Goal: Browse casually

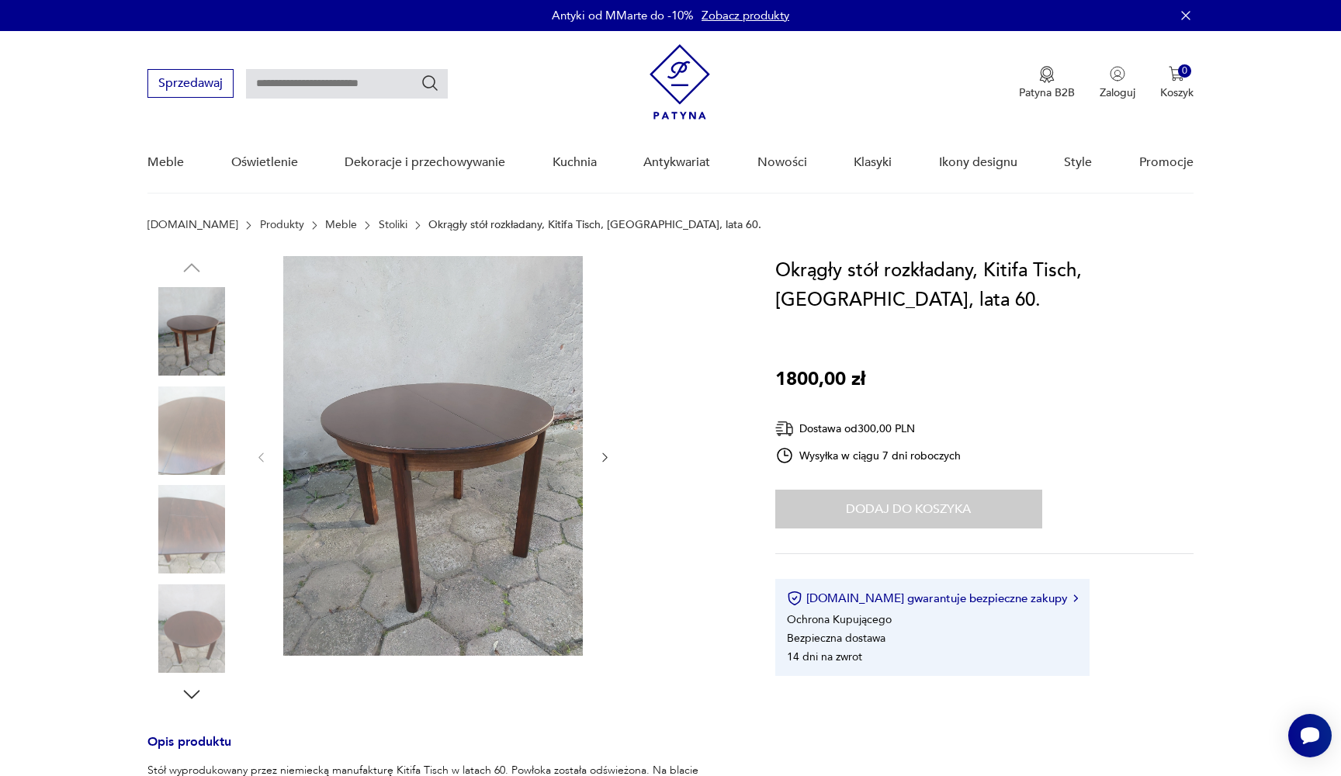
click at [207, 418] on img at bounding box center [191, 431] width 88 height 88
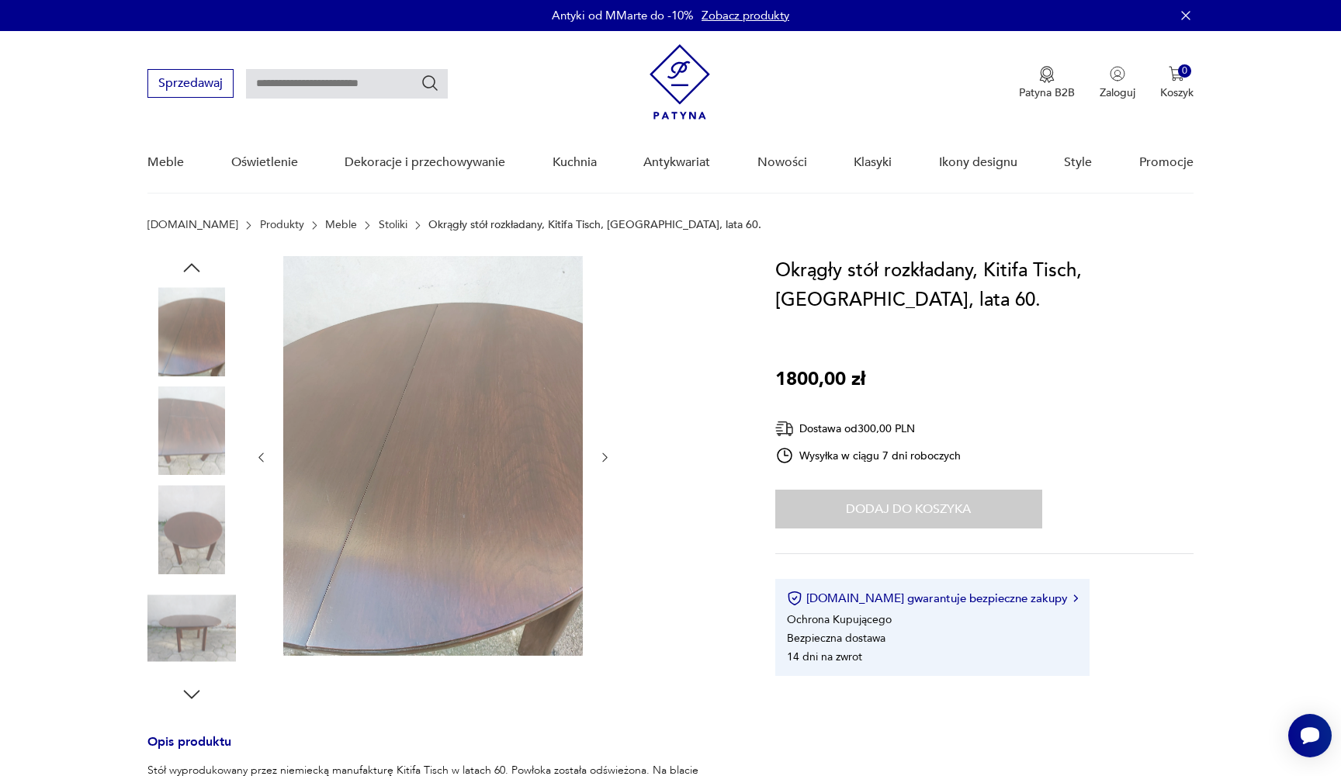
click at [185, 520] on img at bounding box center [191, 529] width 88 height 88
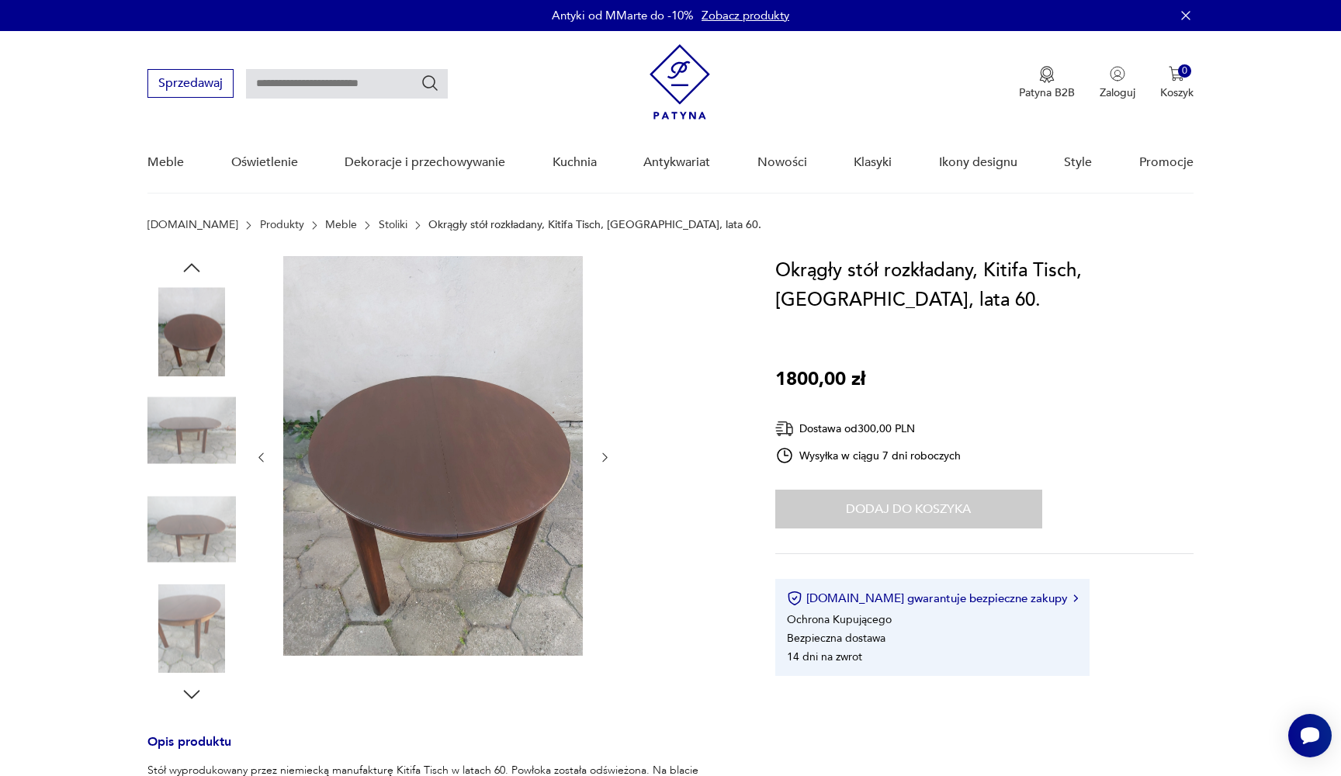
click at [185, 537] on img at bounding box center [191, 529] width 88 height 88
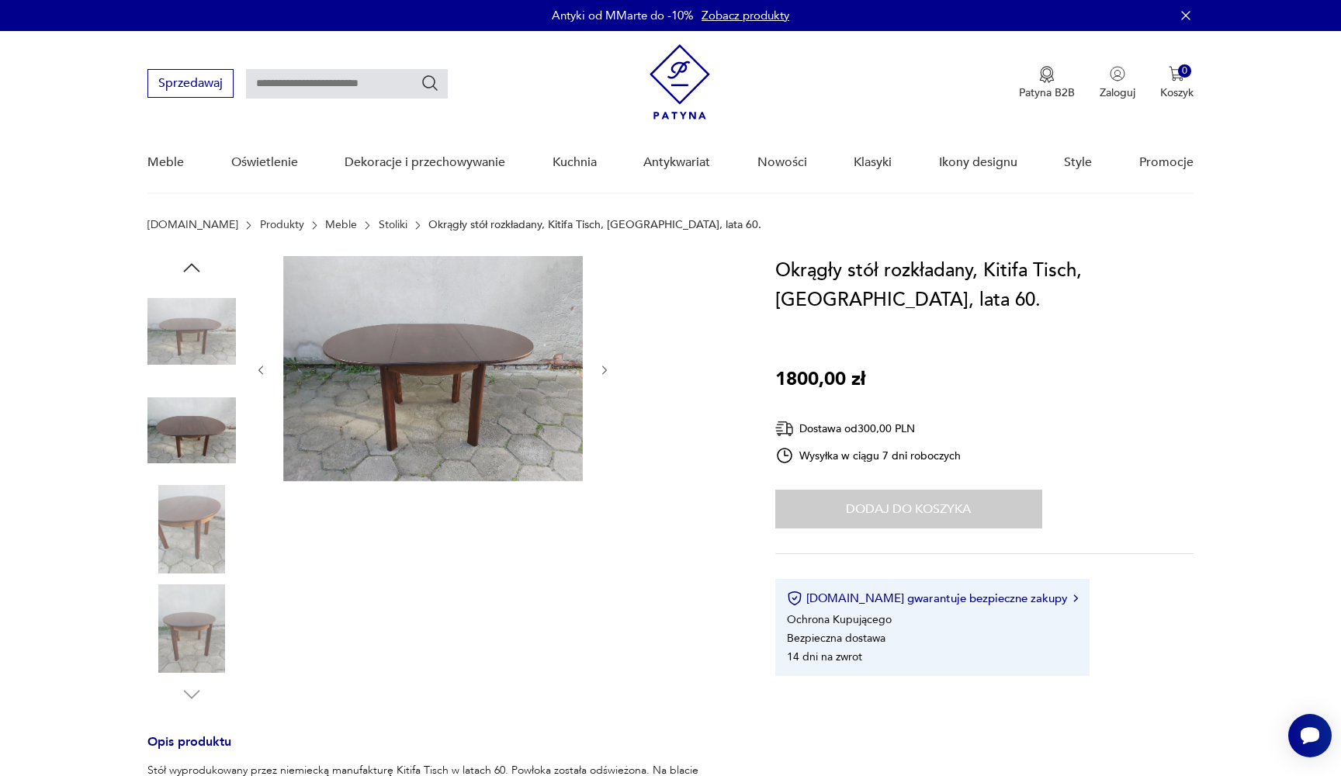
click at [182, 563] on img at bounding box center [191, 529] width 88 height 88
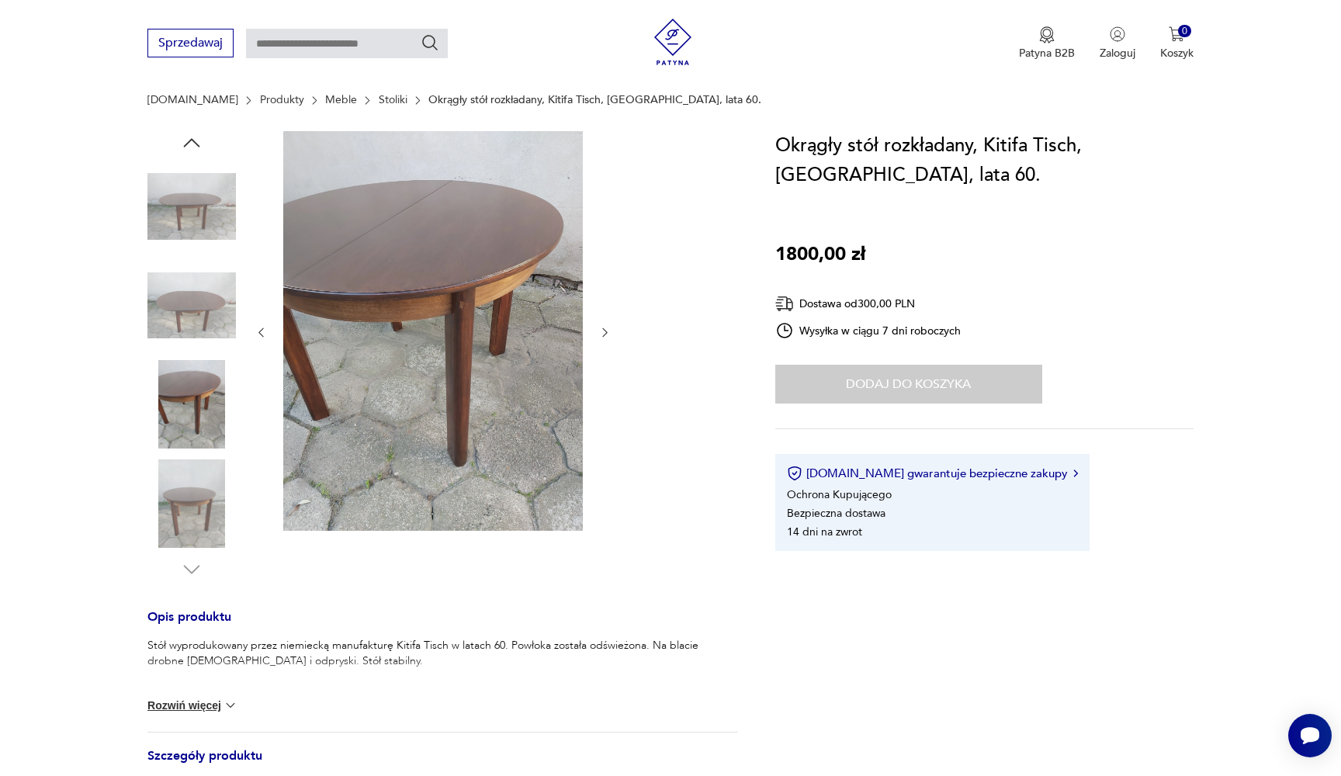
scroll to position [92, 0]
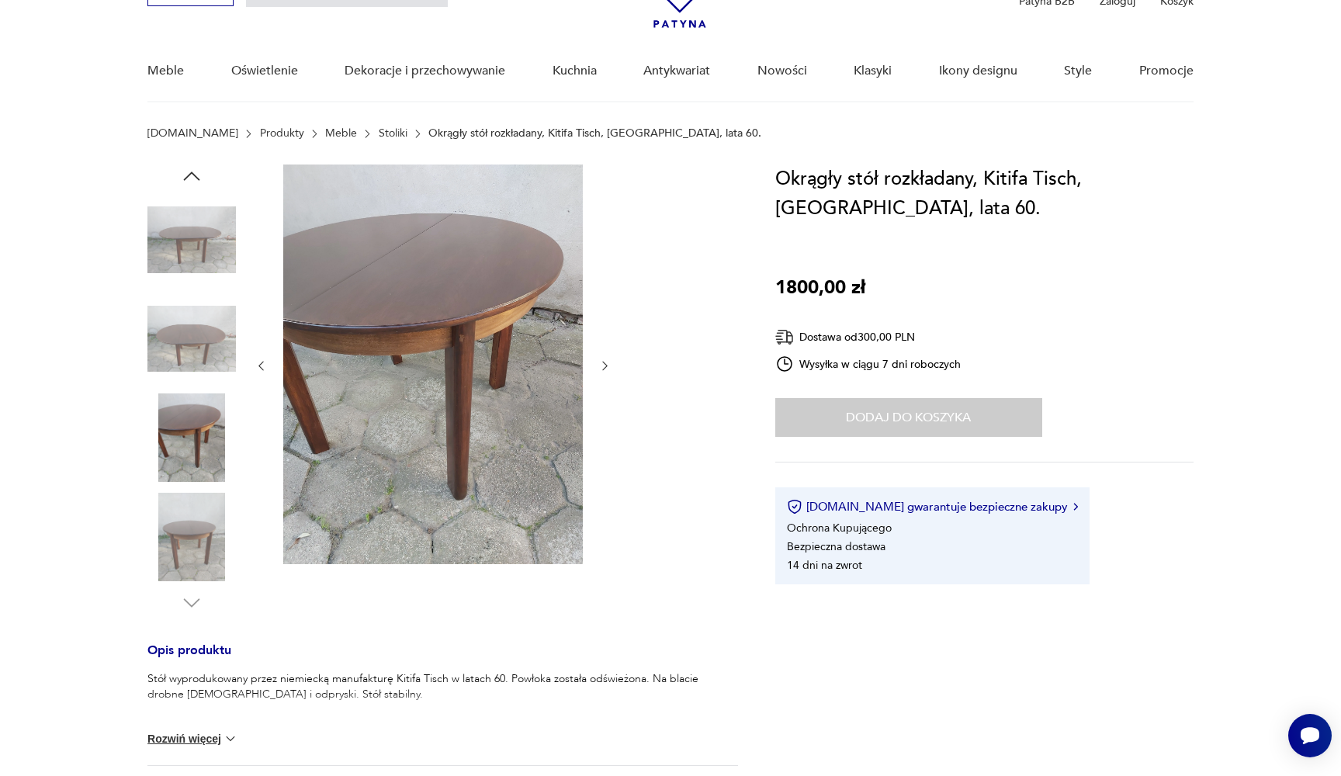
click at [428, 319] on img at bounding box center [433, 365] width 300 height 400
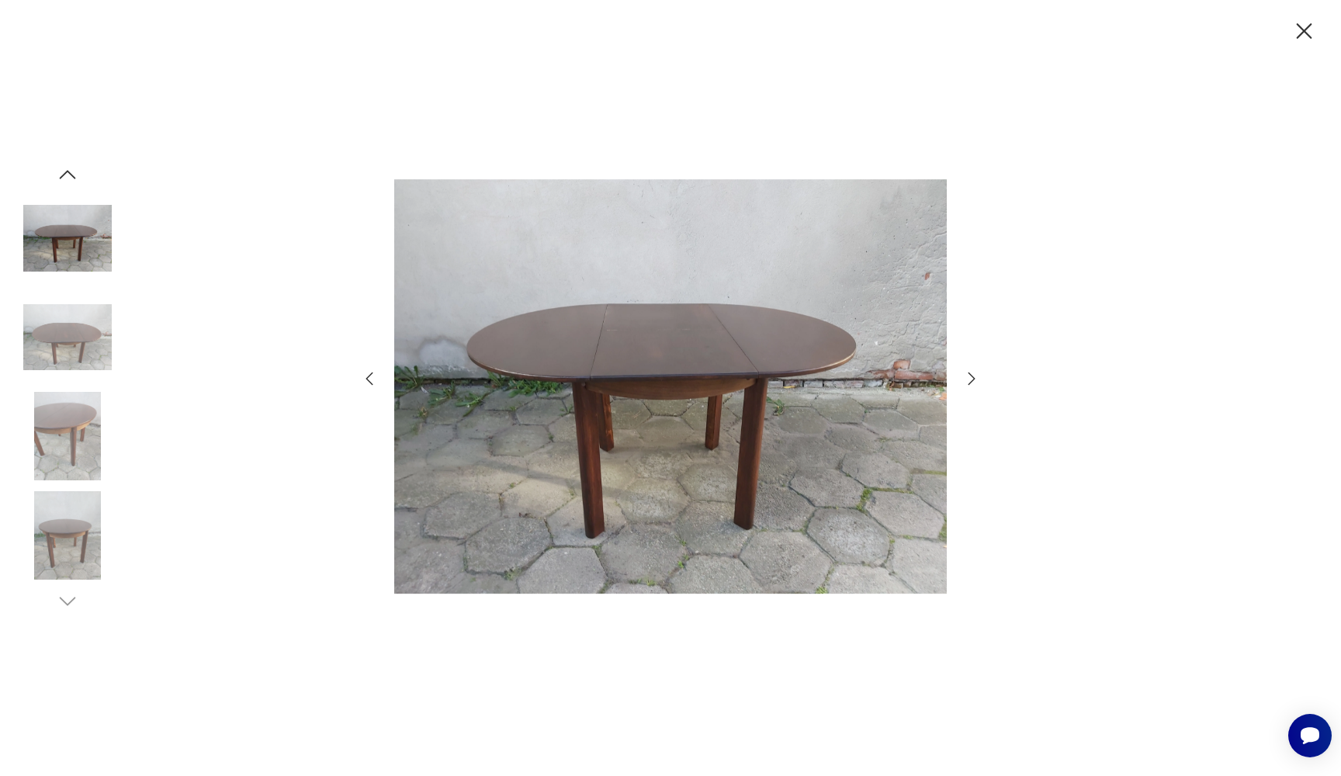
click at [976, 375] on icon "button" at bounding box center [971, 378] width 19 height 19
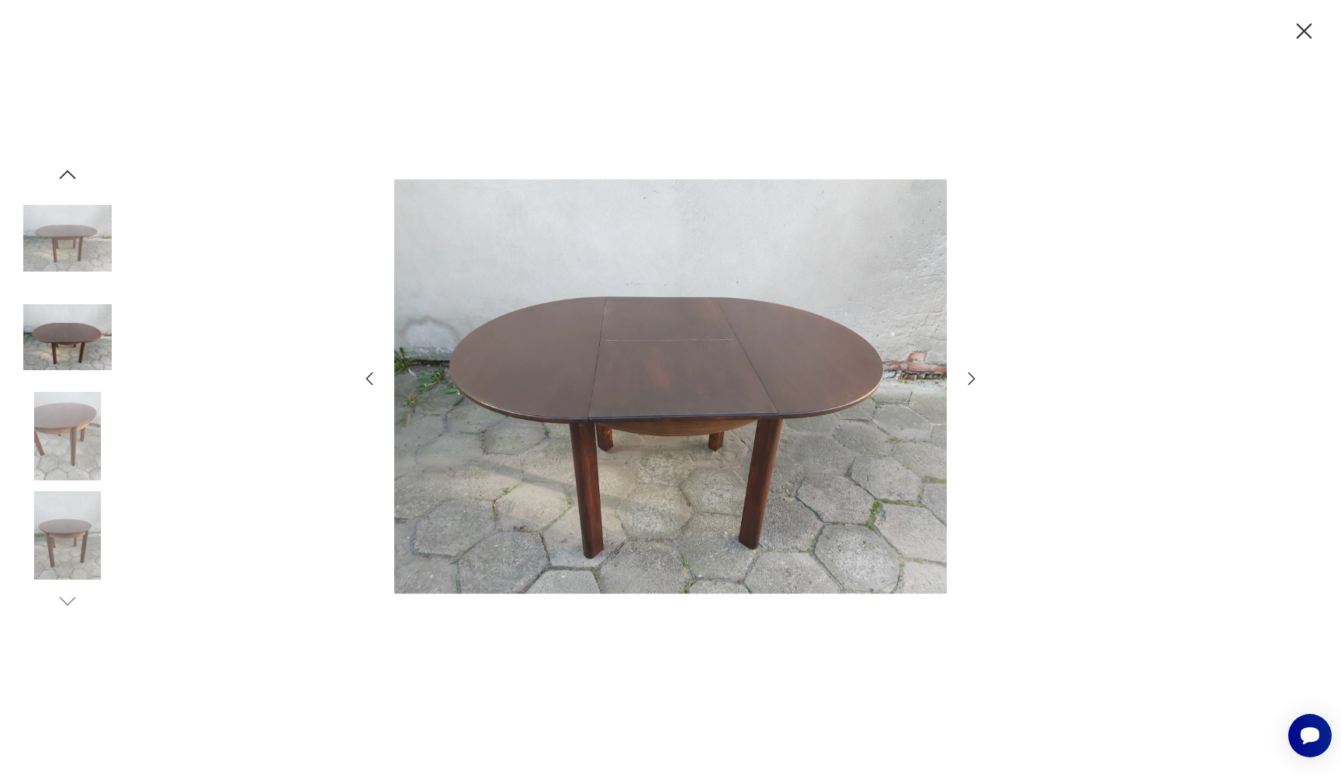
click at [976, 373] on icon "button" at bounding box center [971, 378] width 19 height 19
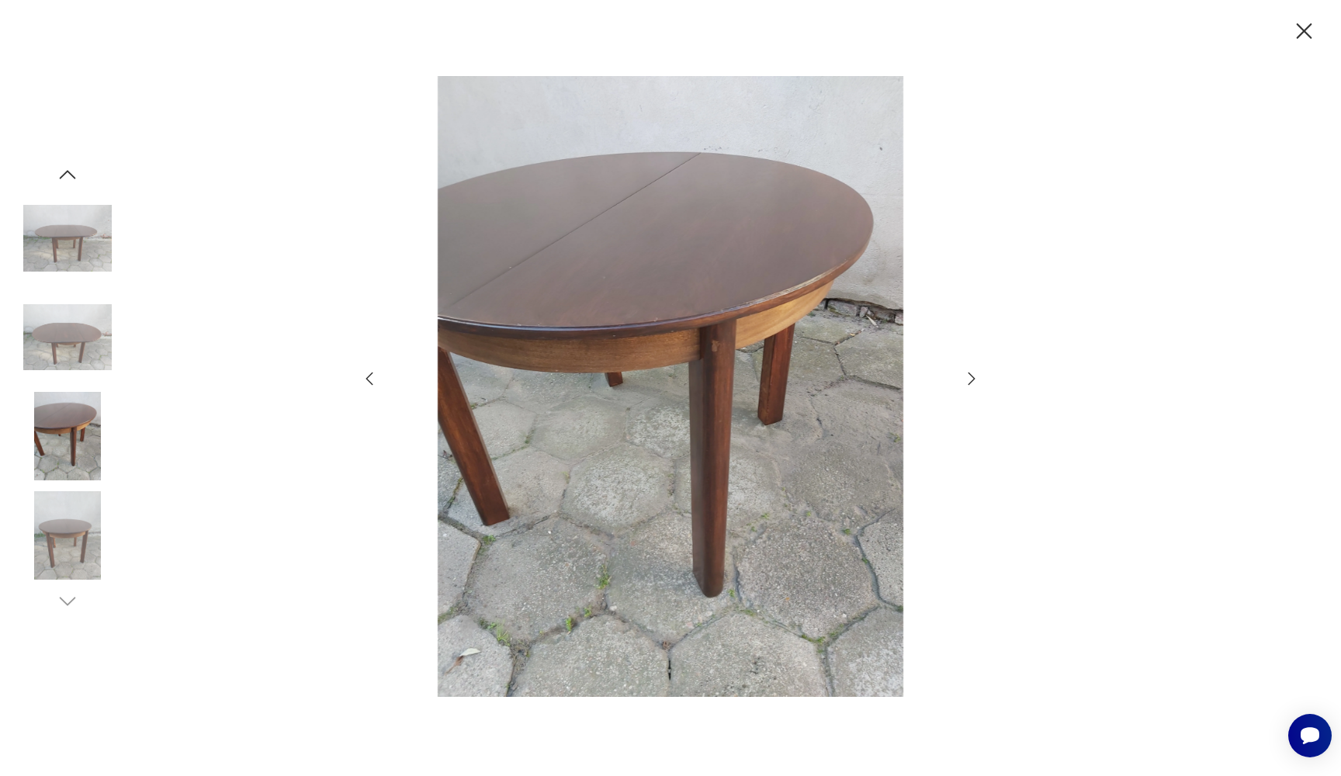
click at [978, 373] on icon "button" at bounding box center [971, 378] width 19 height 19
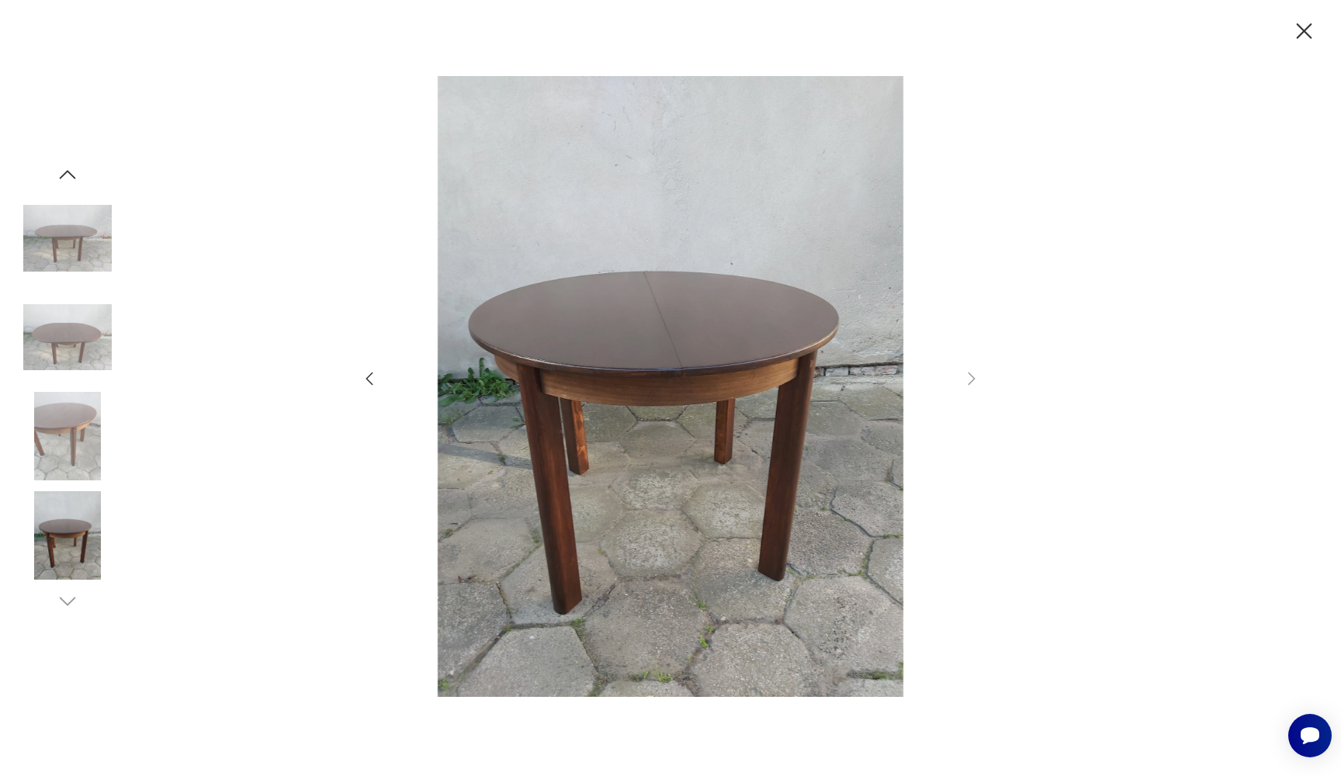
click at [255, 278] on div at bounding box center [670, 388] width 1341 height 776
click at [1305, 29] on icon "button" at bounding box center [1305, 31] width 16 height 16
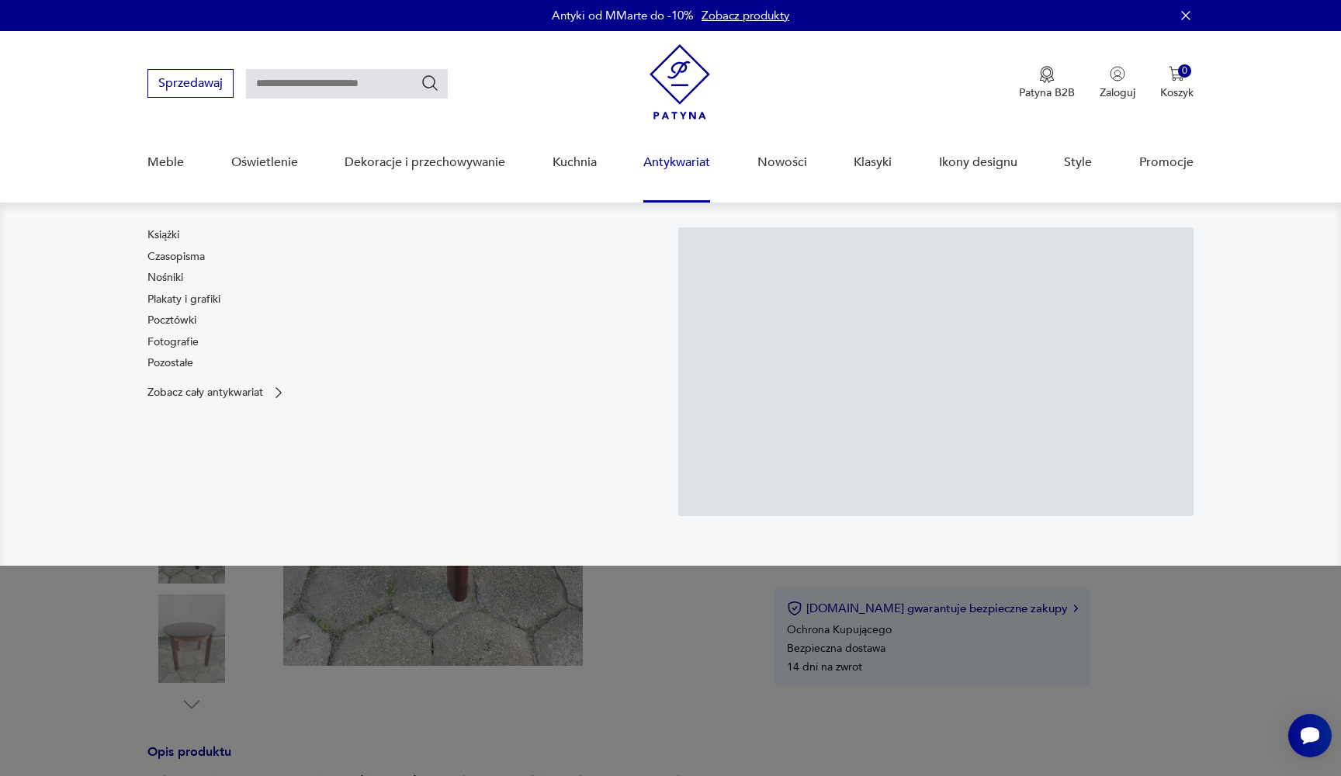
scroll to position [0, 0]
